Goal: Task Accomplishment & Management: Manage account settings

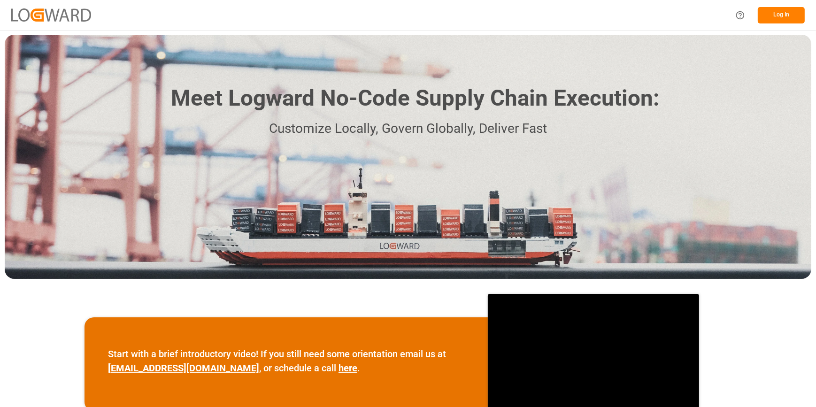
click at [782, 19] on button "Log In" at bounding box center [781, 15] width 47 height 16
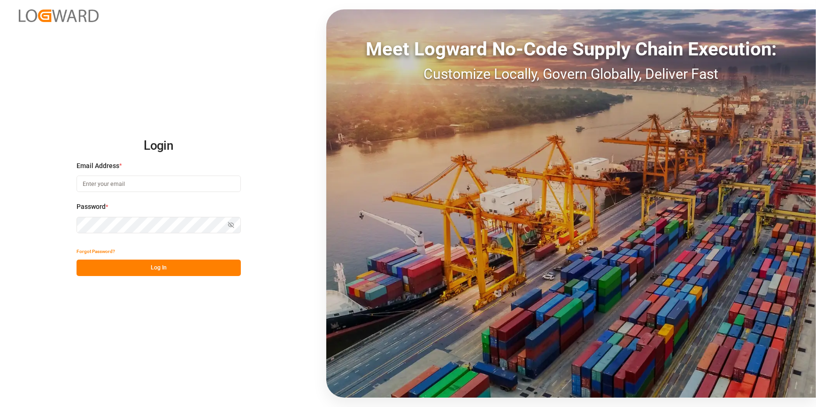
type input "catherine.heng@jamindustries.com"
click at [120, 271] on button "Log In" at bounding box center [159, 268] width 164 height 16
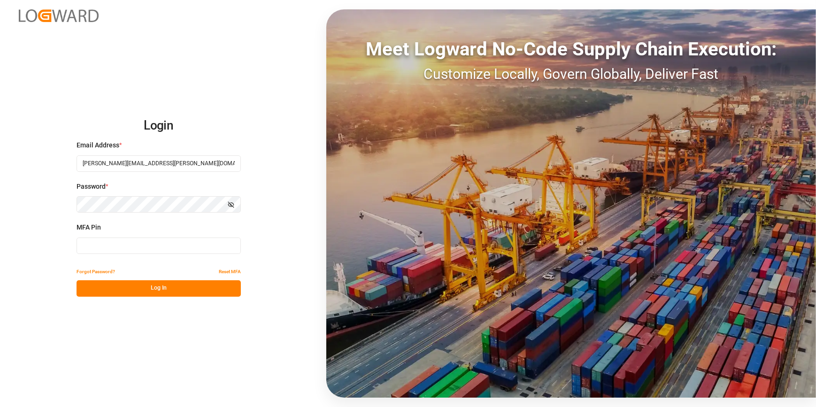
click at [90, 249] on input at bounding box center [159, 246] width 164 height 16
click at [93, 249] on input at bounding box center [159, 246] width 164 height 16
type input "8"
click at [177, 293] on button "Log In" at bounding box center [159, 288] width 164 height 16
click at [131, 286] on button "Log In" at bounding box center [159, 288] width 164 height 16
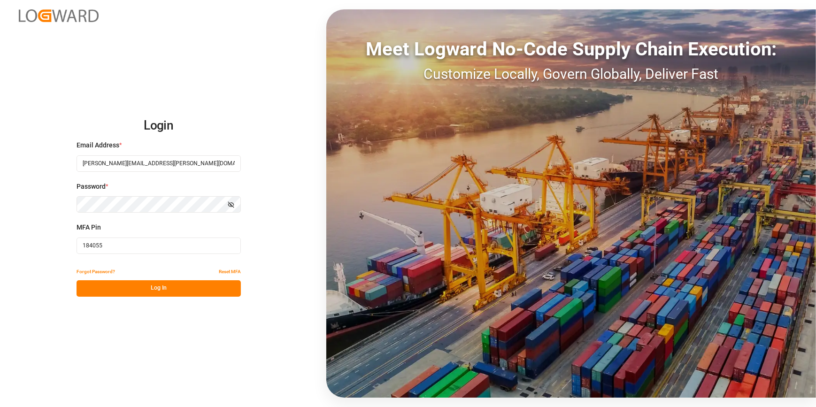
click at [128, 249] on input "184055" at bounding box center [159, 246] width 164 height 16
click at [155, 285] on button "Log In" at bounding box center [159, 288] width 164 height 16
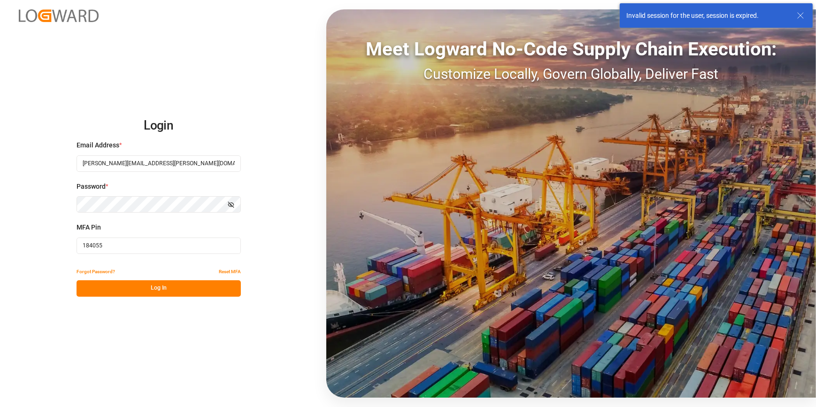
drag, startPoint x: 127, startPoint y: 247, endPoint x: 61, endPoint y: 223, distance: 70.4
click at [59, 239] on div "Login Email Address * catherine.heng@jamindustries.com Password * Show password…" at bounding box center [408, 203] width 816 height 407
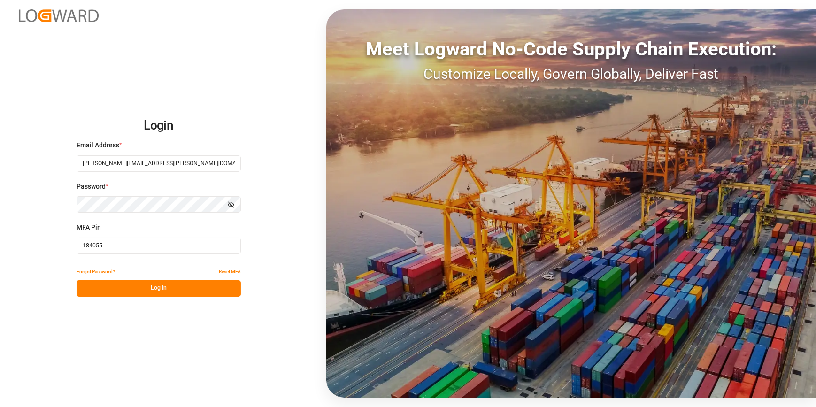
type input "5"
click at [124, 291] on button "Log In" at bounding box center [159, 288] width 164 height 16
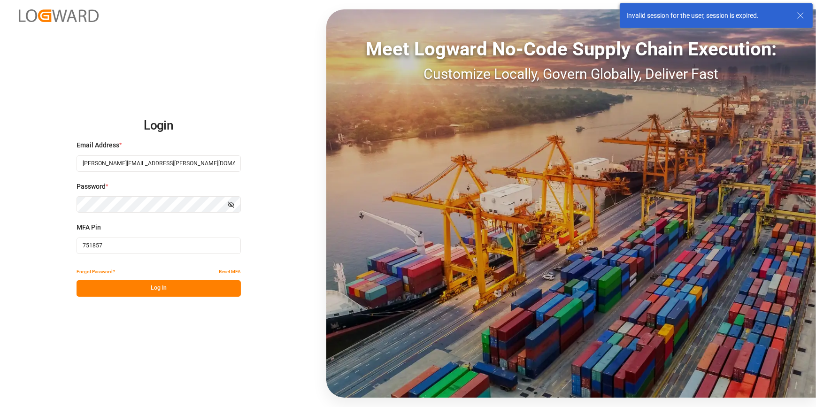
click at [123, 247] on input "751857" at bounding box center [159, 246] width 164 height 16
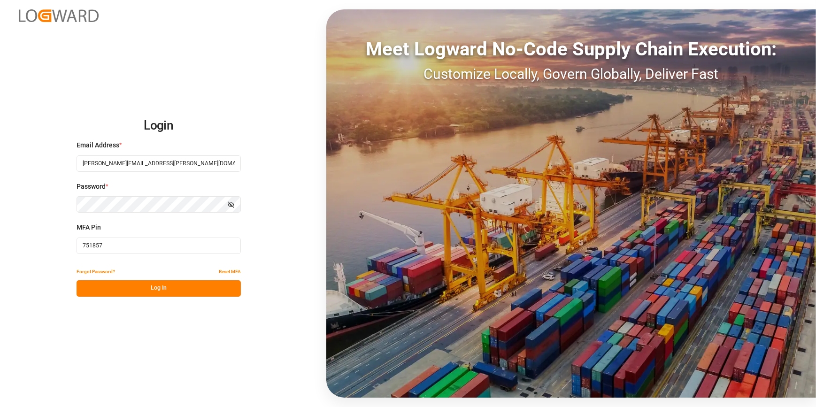
click at [177, 285] on button "Log In" at bounding box center [159, 288] width 164 height 16
click at [117, 246] on input "751857" at bounding box center [159, 246] width 164 height 16
drag, startPoint x: 106, startPoint y: 246, endPoint x: 64, endPoint y: 215, distance: 51.4
click at [62, 234] on div "Login Email Address * catherine.heng@jamindustries.com Password * Show password…" at bounding box center [408, 203] width 816 height 407
click at [128, 245] on input "006575" at bounding box center [159, 246] width 164 height 16
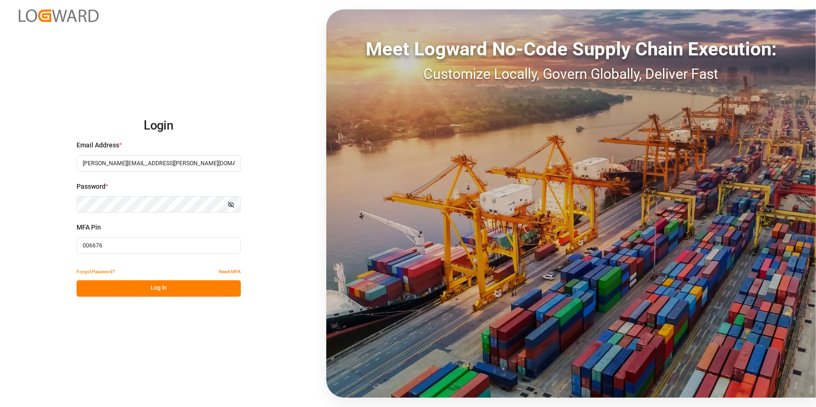
type input "006676"
click at [158, 292] on button "Log In" at bounding box center [159, 288] width 164 height 16
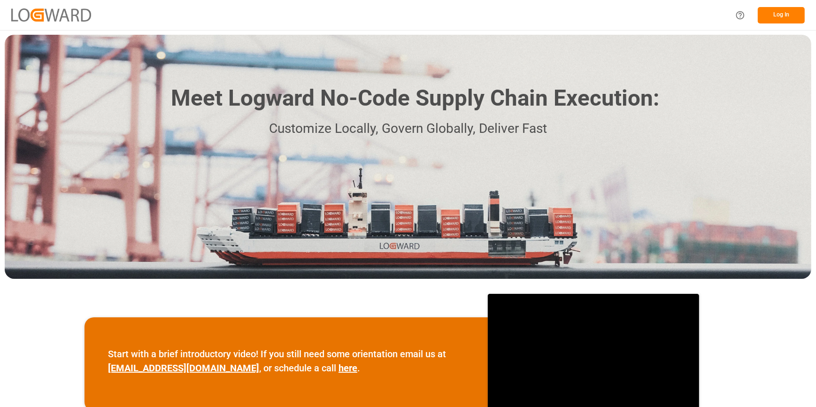
click at [783, 9] on button "Log In" at bounding box center [781, 15] width 47 height 16
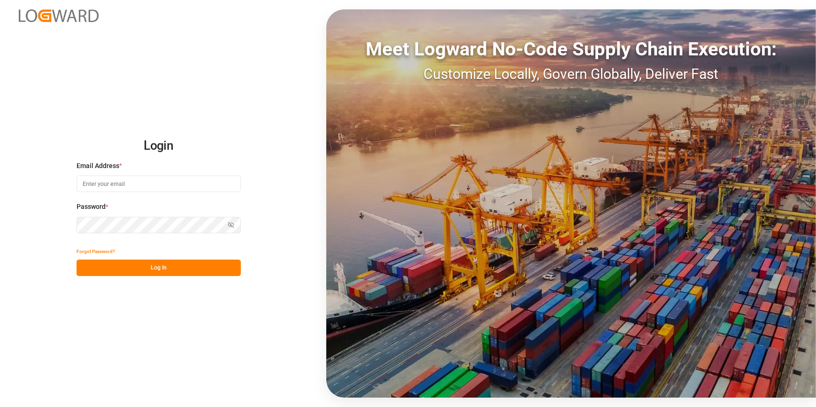
type input "catherine.heng@jamindustries.com"
click at [131, 272] on button "Log In" at bounding box center [159, 268] width 164 height 16
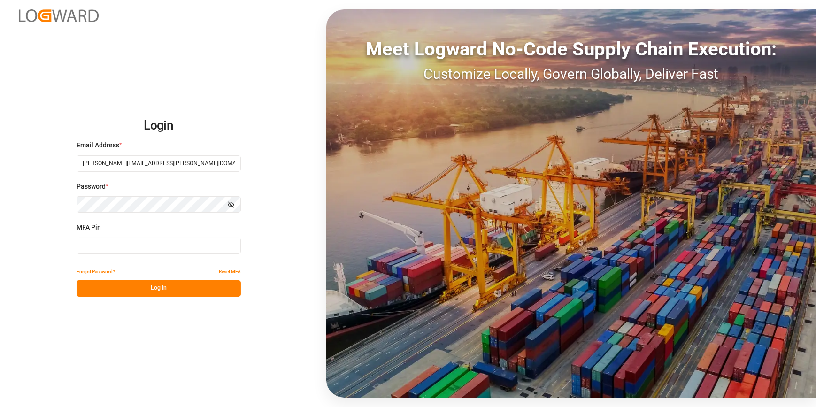
click at [105, 230] on label "MFA Pin" at bounding box center [159, 228] width 164 height 10
click at [129, 252] on input at bounding box center [159, 246] width 164 height 16
click at [125, 247] on input at bounding box center [159, 246] width 164 height 16
type input "727997"
click at [112, 290] on button "Log In" at bounding box center [159, 288] width 164 height 16
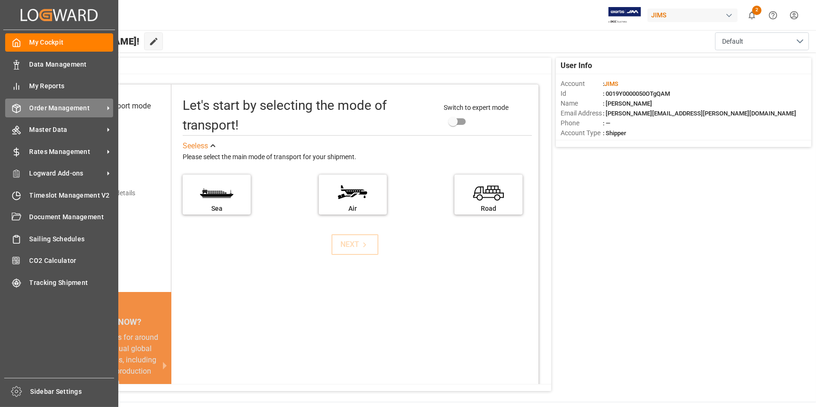
click at [62, 108] on span "Order Management" at bounding box center [67, 108] width 74 height 10
click at [78, 102] on div "Order Management Order Management" at bounding box center [59, 108] width 108 height 18
click at [52, 107] on span "Order Management" at bounding box center [67, 108] width 74 height 10
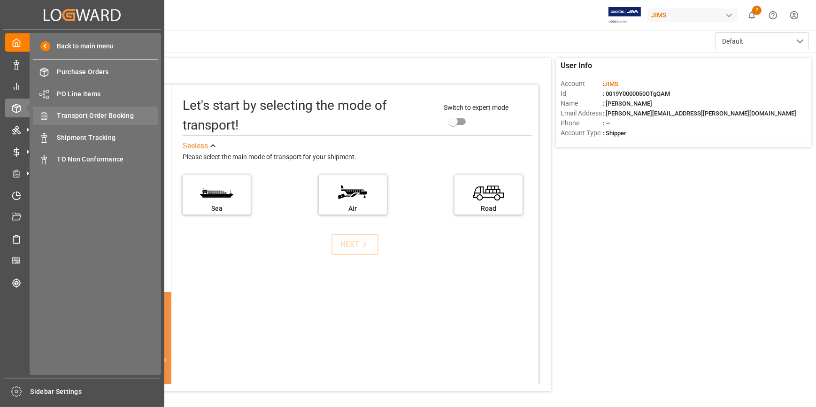
click at [103, 115] on span "Transport Order Booking" at bounding box center [107, 116] width 101 height 10
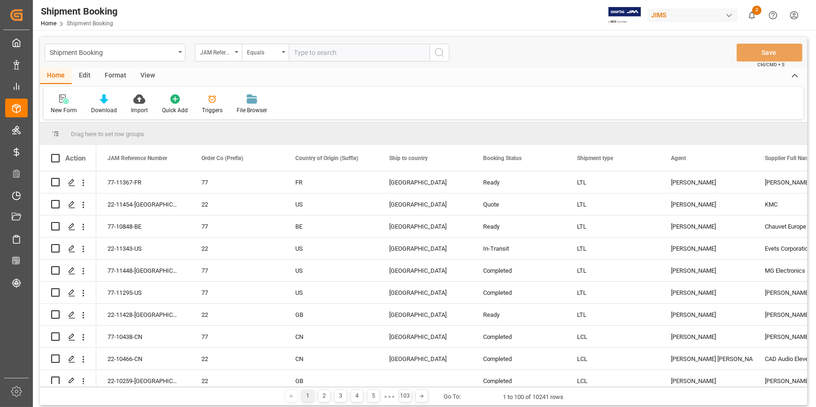
click at [301, 54] on input "text" at bounding box center [359, 53] width 141 height 18
type input "22-11351-[GEOGRAPHIC_DATA]"
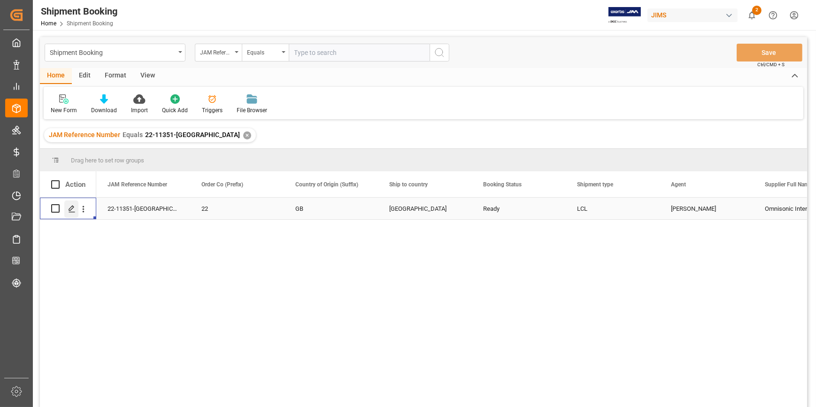
click at [72, 209] on icon "Press SPACE to select this row." at bounding box center [72, 209] width 8 height 8
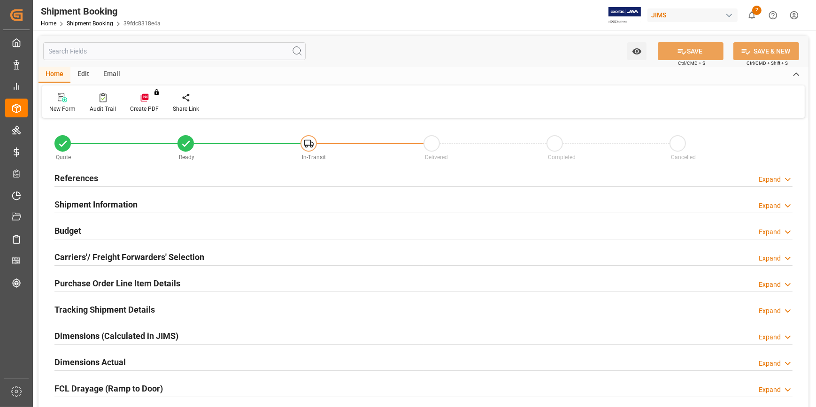
type input "31"
click at [107, 205] on h2 "Shipment Information" at bounding box center [95, 204] width 83 height 13
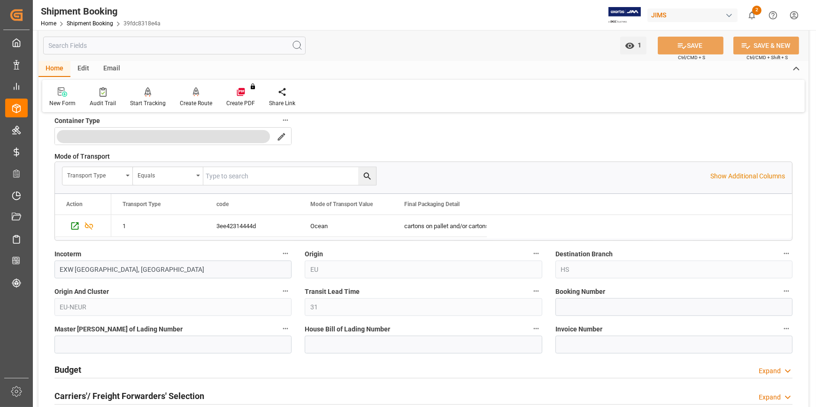
scroll to position [256, 0]
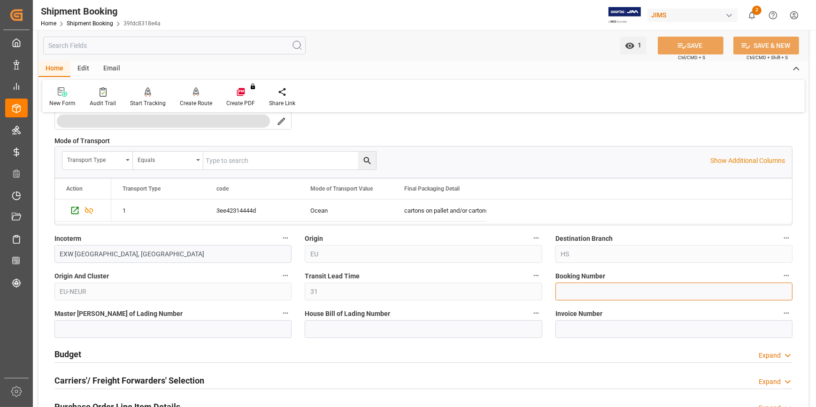
click at [591, 289] on input at bounding box center [673, 292] width 237 height 18
paste input "1069994825"
type input "1069994825"
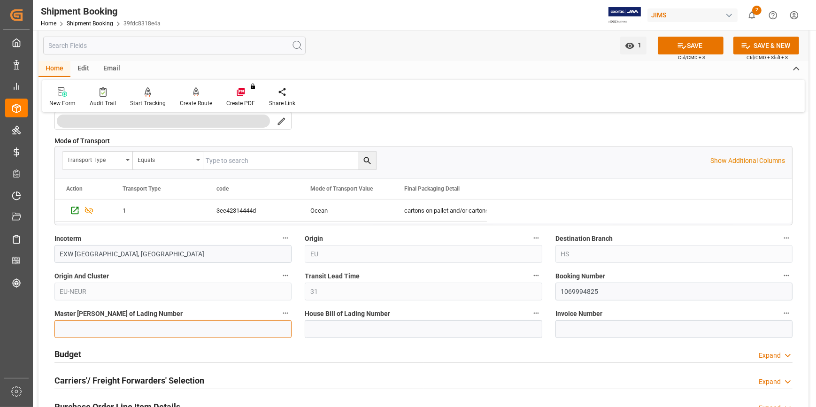
click at [158, 328] on input at bounding box center [172, 329] width 237 height 18
paste input "1069994825"
type input "1069994825"
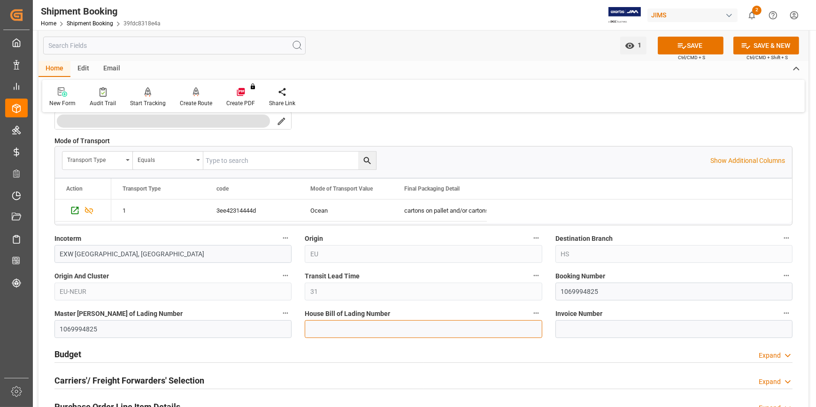
click at [348, 333] on input at bounding box center [423, 329] width 237 height 18
type input "b"
paste input "1069994825"
type input "BANQ1069994825"
drag, startPoint x: 697, startPoint y: 44, endPoint x: 102, endPoint y: 352, distance: 669.8
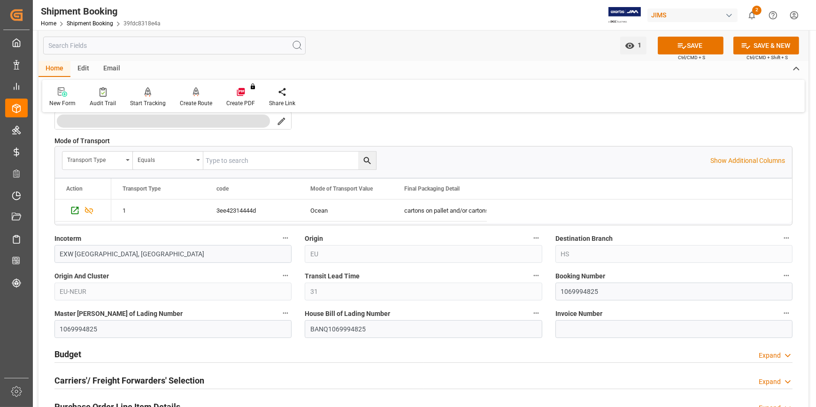
click at [696, 43] on button "SAVE" at bounding box center [691, 46] width 66 height 18
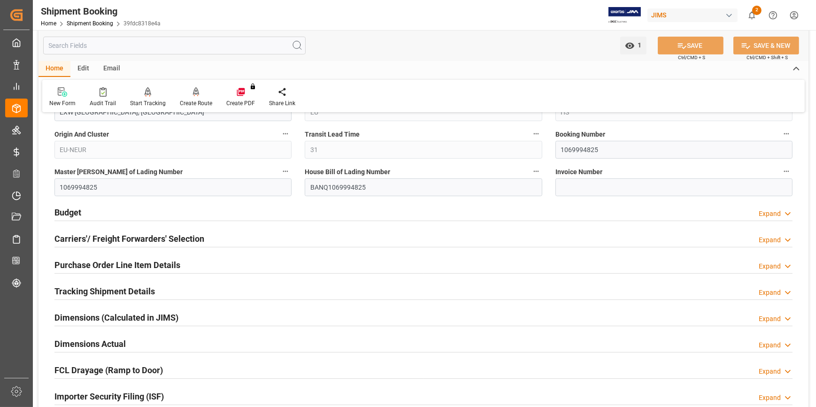
scroll to position [427, 0]
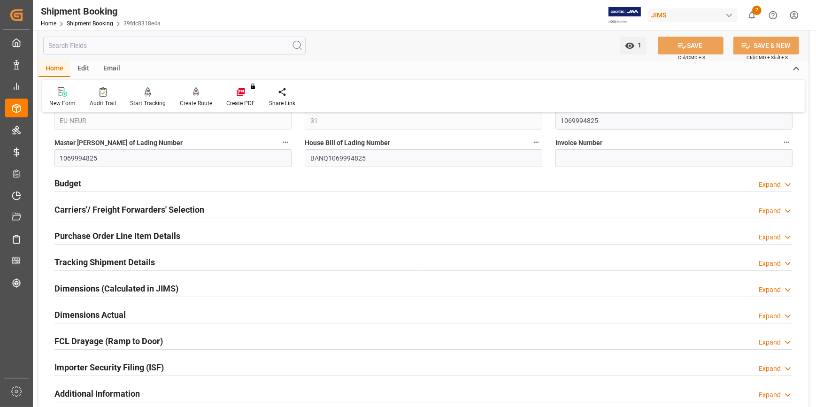
click at [97, 212] on h2 "Carriers'/ Freight Forwarders' Selection" at bounding box center [129, 209] width 150 height 13
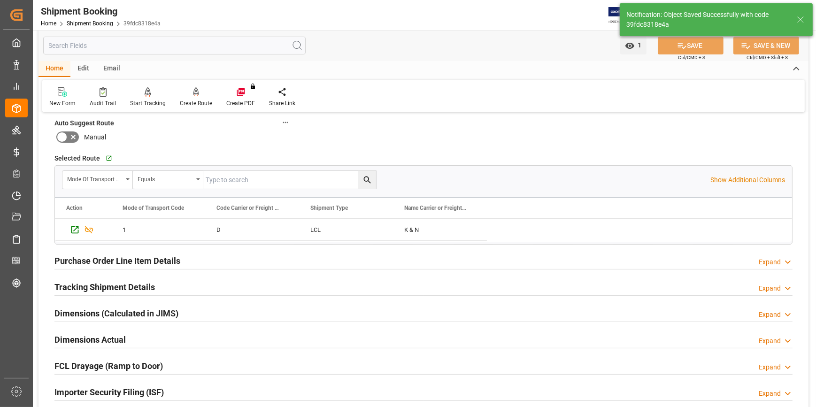
scroll to position [261, 0]
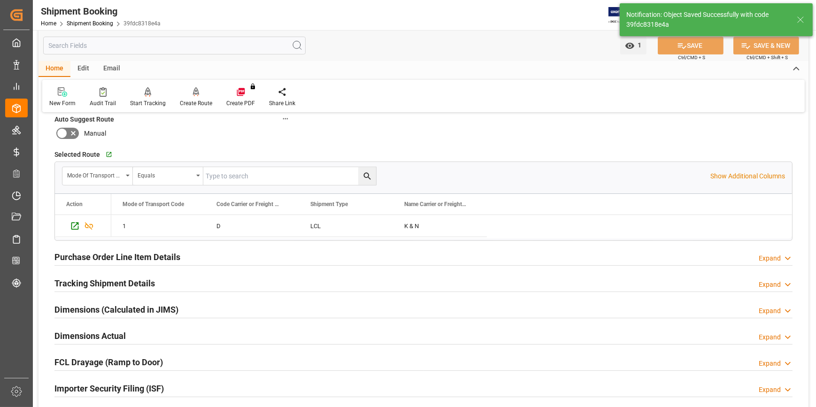
click at [105, 258] on h2 "Purchase Order Line Item Details" at bounding box center [117, 257] width 126 height 13
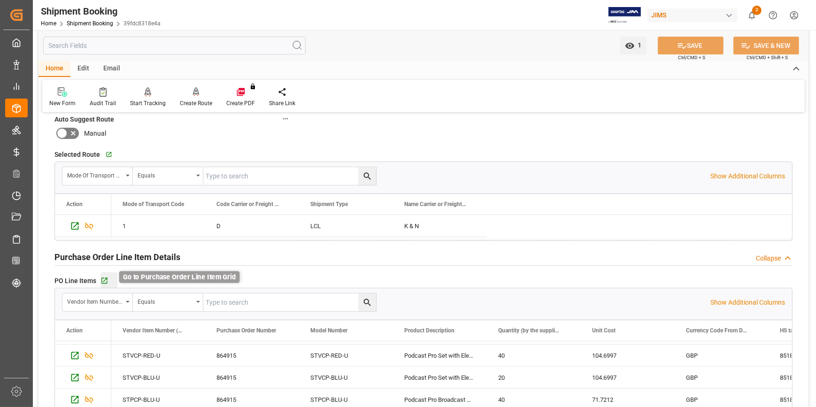
click at [106, 283] on icon "button" at bounding box center [104, 281] width 8 height 8
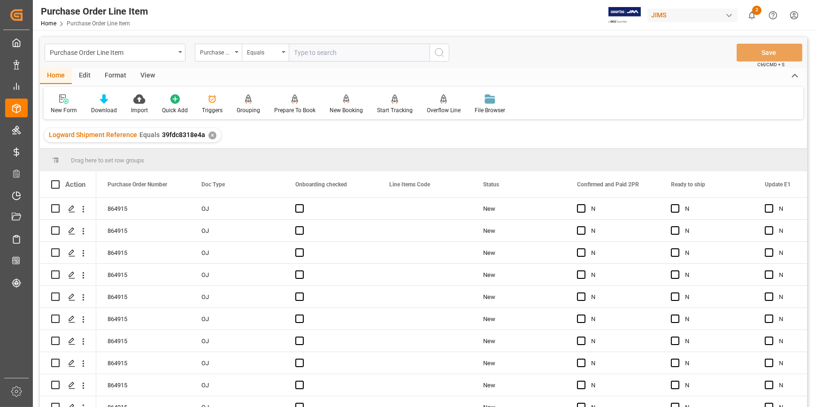
click at [142, 74] on div "View" at bounding box center [147, 76] width 29 height 16
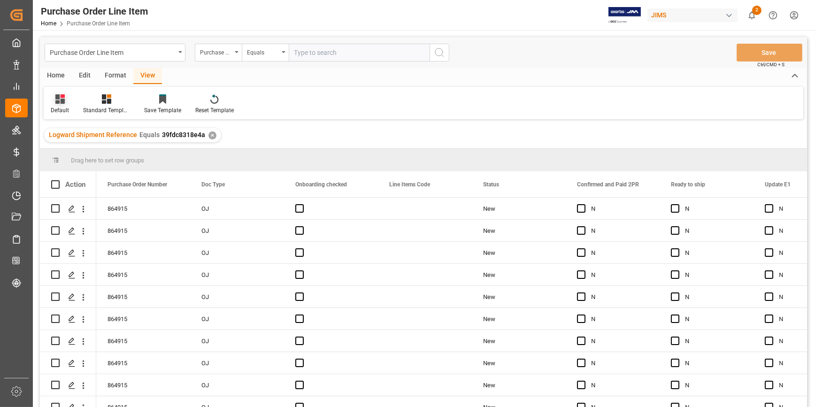
click at [57, 108] on div "Default" at bounding box center [60, 110] width 18 height 8
click at [101, 151] on div "ISF Manufacturer Info." at bounding box center [96, 152] width 82 height 10
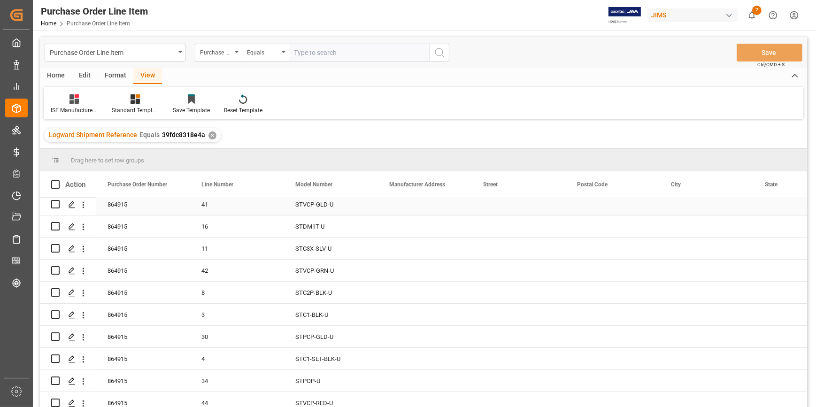
scroll to position [265, 0]
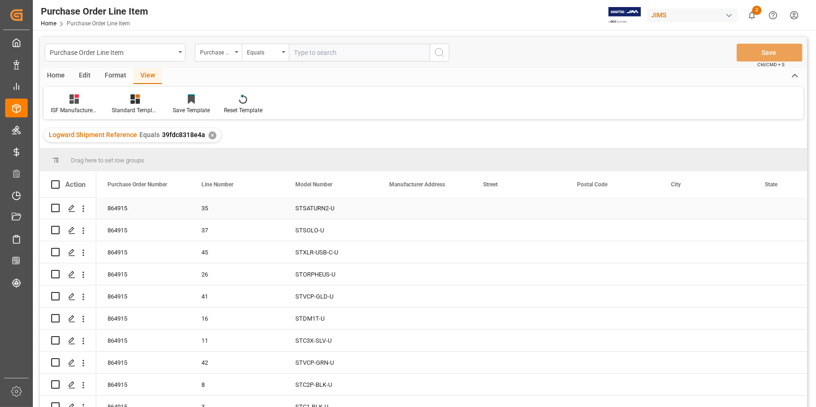
click at [421, 215] on div "Press SPACE to select this row." at bounding box center [425, 208] width 94 height 22
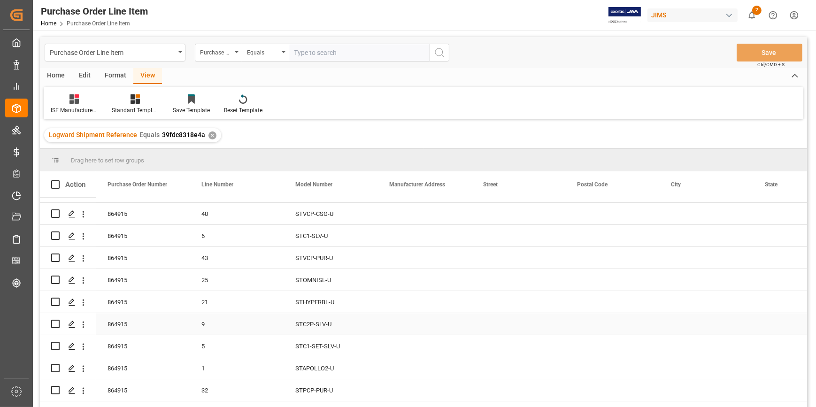
scroll to position [0, 0]
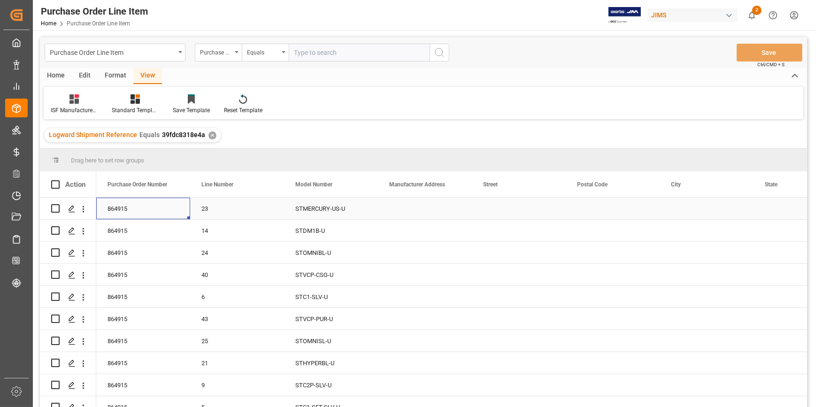
click at [155, 214] on div "864915" at bounding box center [143, 209] width 94 height 22
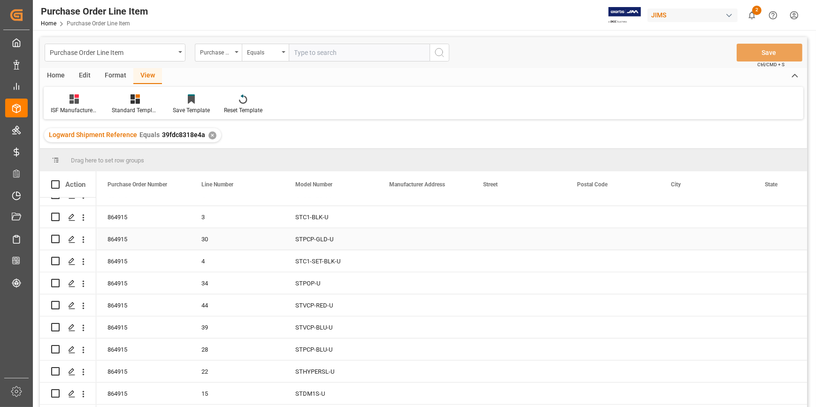
scroll to position [436, 0]
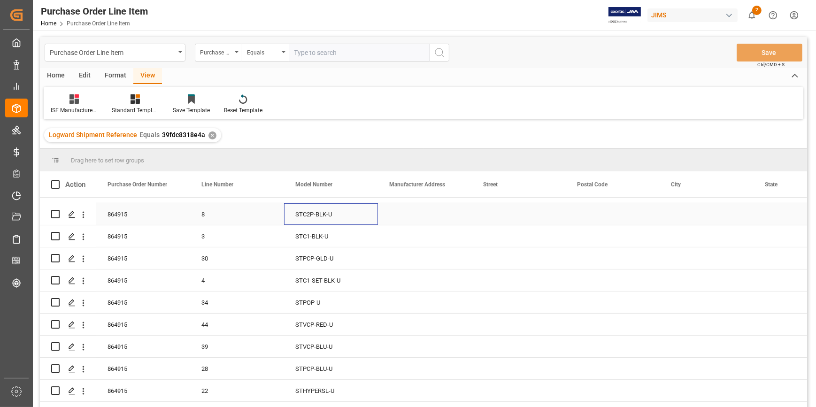
click at [365, 216] on div "STC2P-BLK-U" at bounding box center [331, 214] width 94 height 22
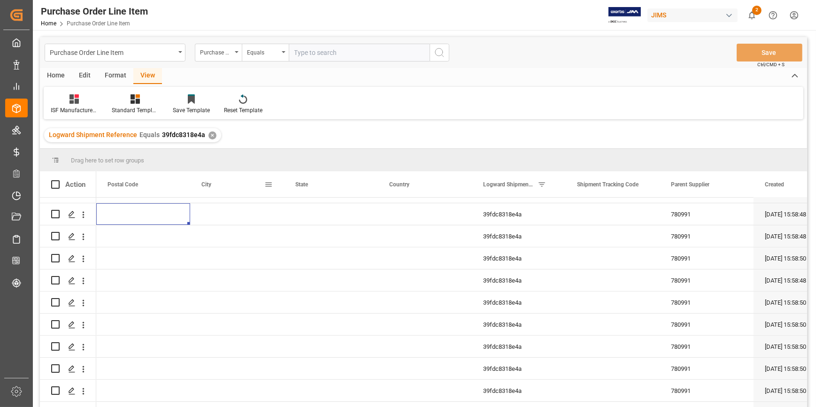
scroll to position [0, 376]
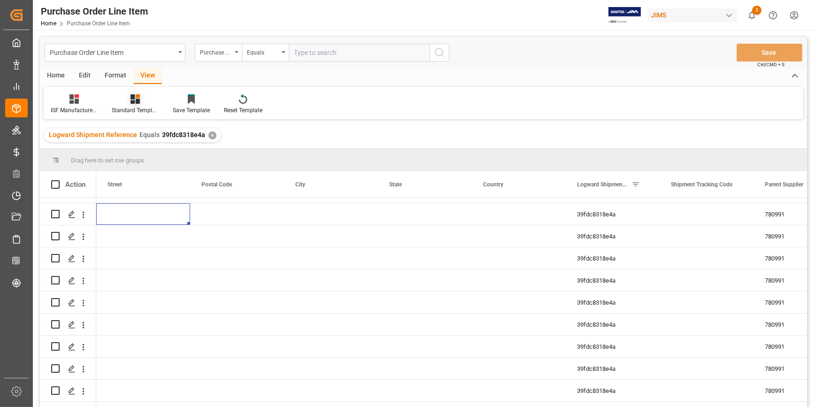
click at [132, 107] on div "Standard Templates" at bounding box center [135, 110] width 47 height 8
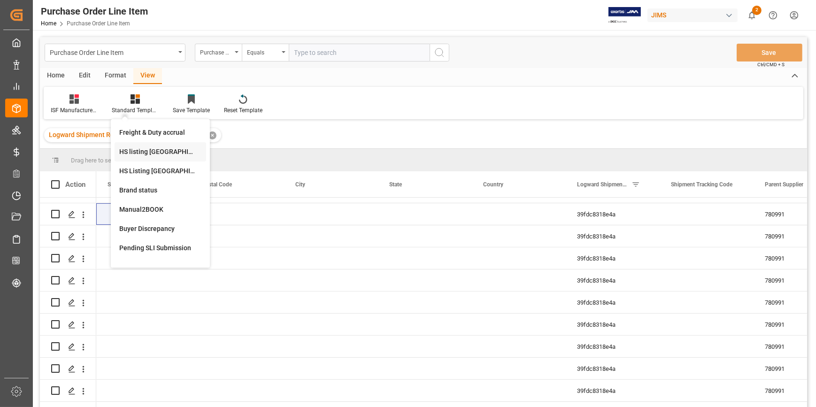
click at [151, 149] on div "HS listing [GEOGRAPHIC_DATA]" at bounding box center [160, 152] width 82 height 10
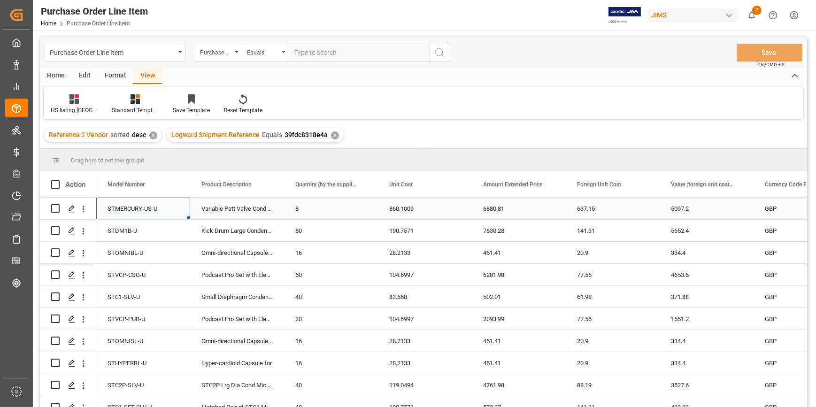
click at [134, 212] on div "STMERCURY-US-U" at bounding box center [143, 209] width 94 height 22
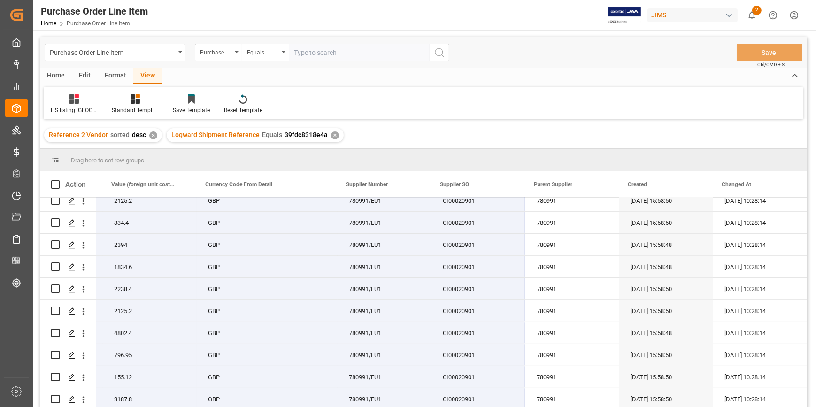
drag, startPoint x: 134, startPoint y: 212, endPoint x: 482, endPoint y: 429, distance: 410.0
click at [482, 407] on html "Created by potrace 1.15, written by [PERSON_NAME] [DATE]-[DATE] Created by potr…" at bounding box center [408, 203] width 816 height 407
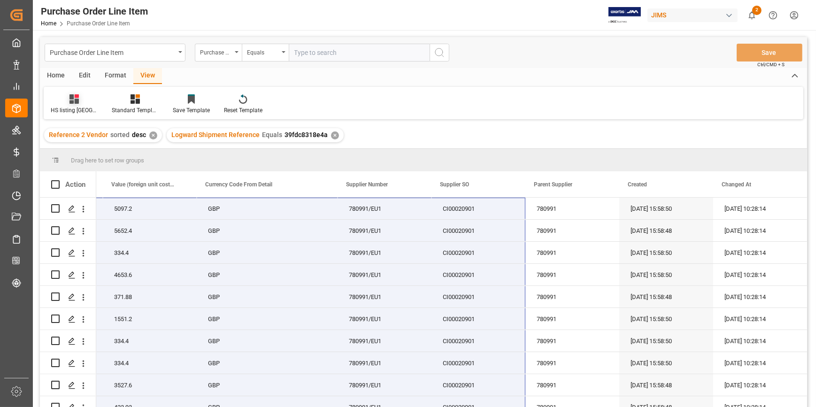
click at [75, 108] on div "HS listing [GEOGRAPHIC_DATA]" at bounding box center [74, 110] width 47 height 8
click at [95, 152] on div "ISF Manufacturer Info." at bounding box center [99, 152] width 82 height 10
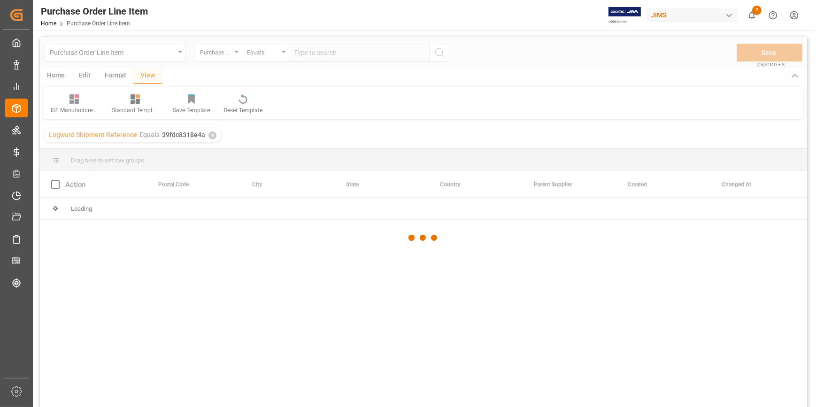
scroll to position [0, 418]
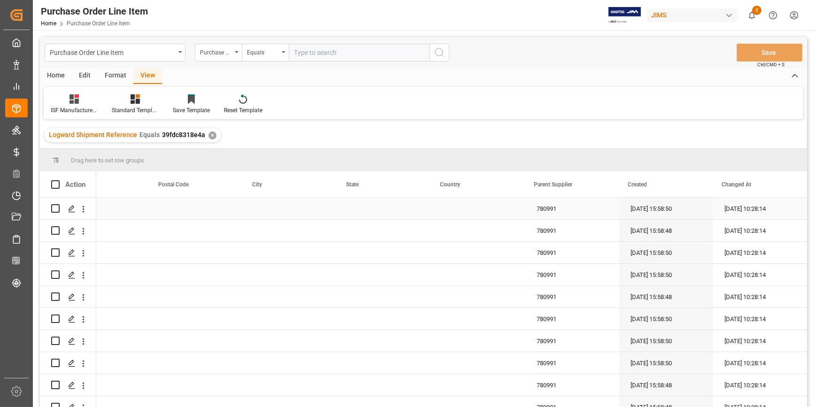
click at [249, 209] on div "Press SPACE to select this row." at bounding box center [291, 209] width 94 height 22
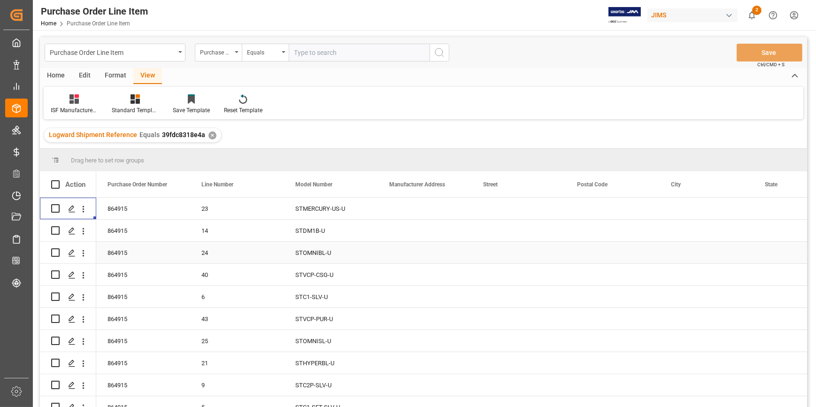
scroll to position [0, 0]
